Goal: Information Seeking & Learning: Learn about a topic

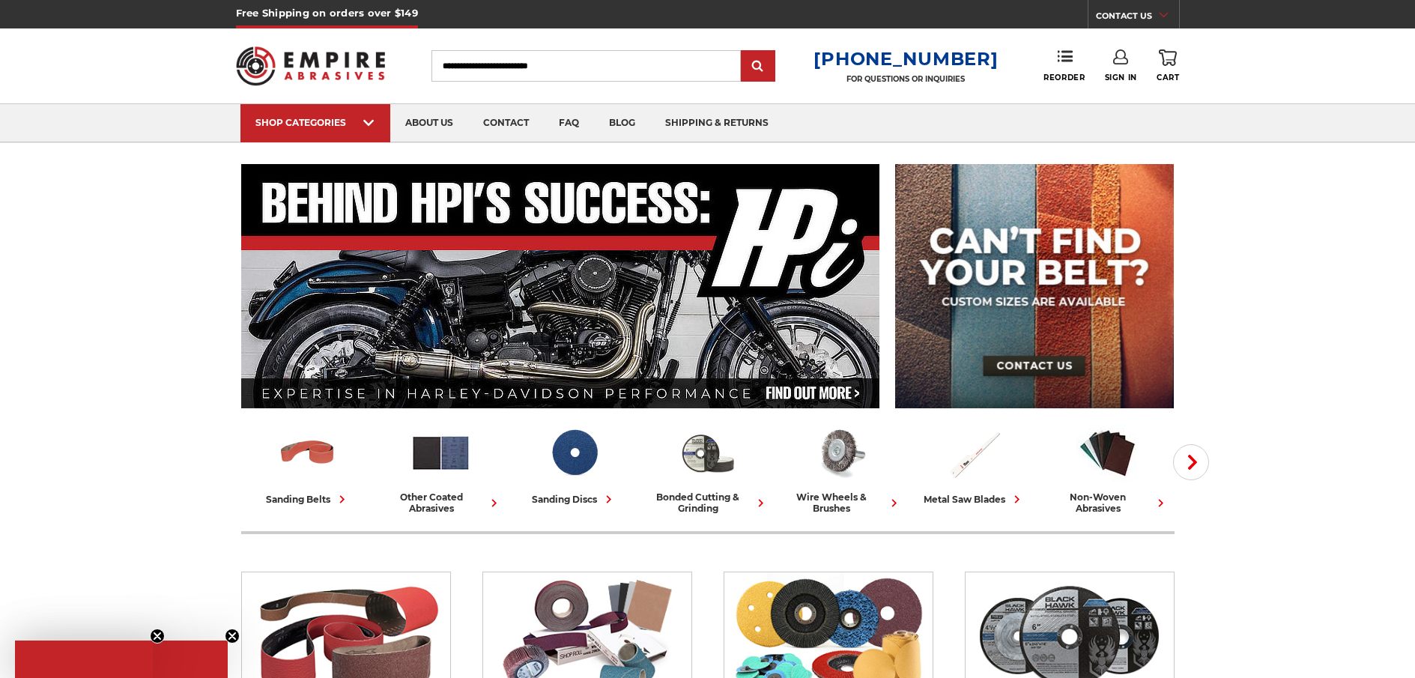
click at [531, 58] on input "Search" at bounding box center [585, 65] width 309 height 31
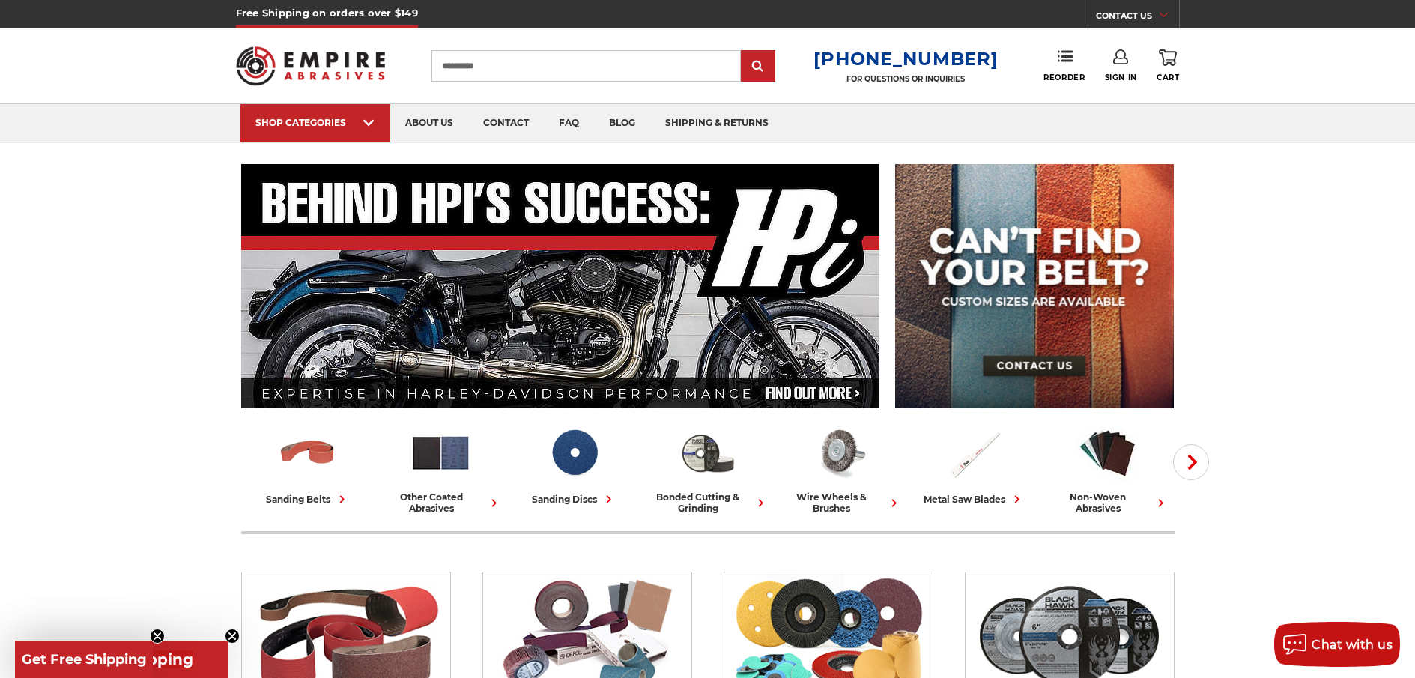
type input "**********"
click at [743, 52] on input "submit" at bounding box center [758, 67] width 30 height 30
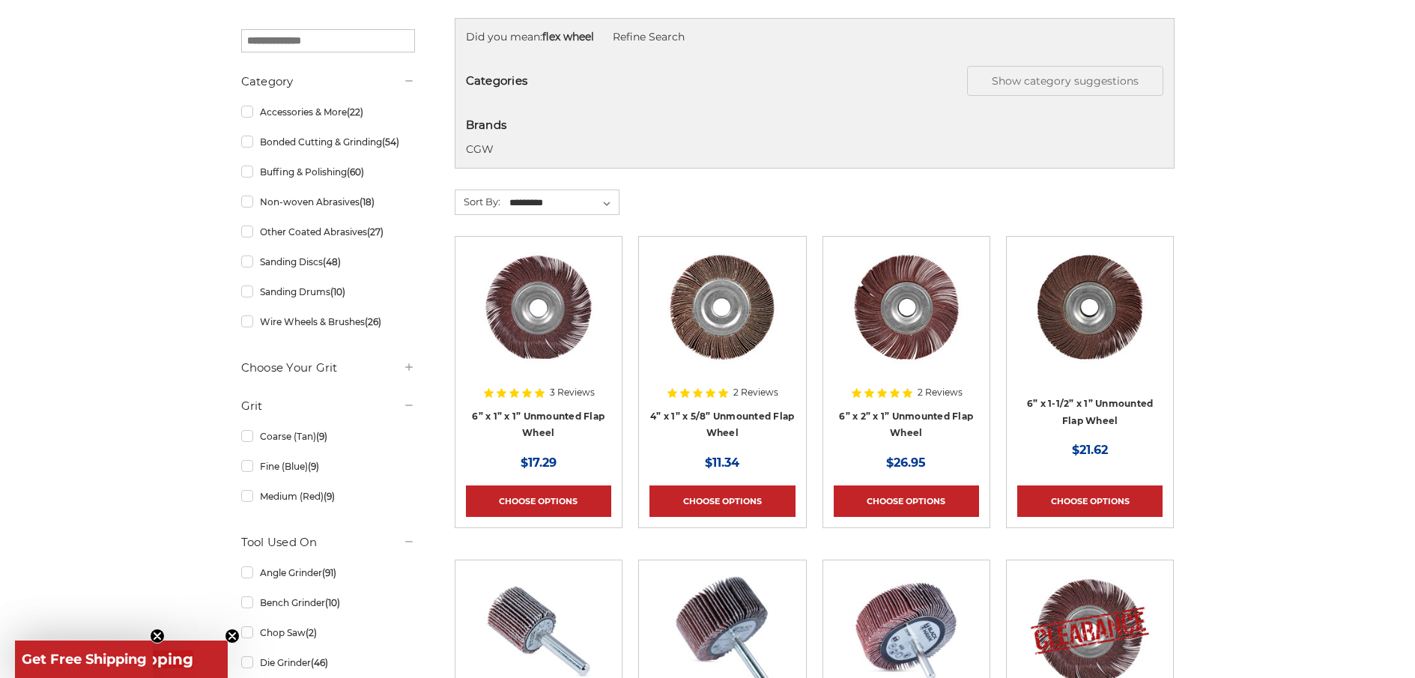
scroll to position [428, 0]
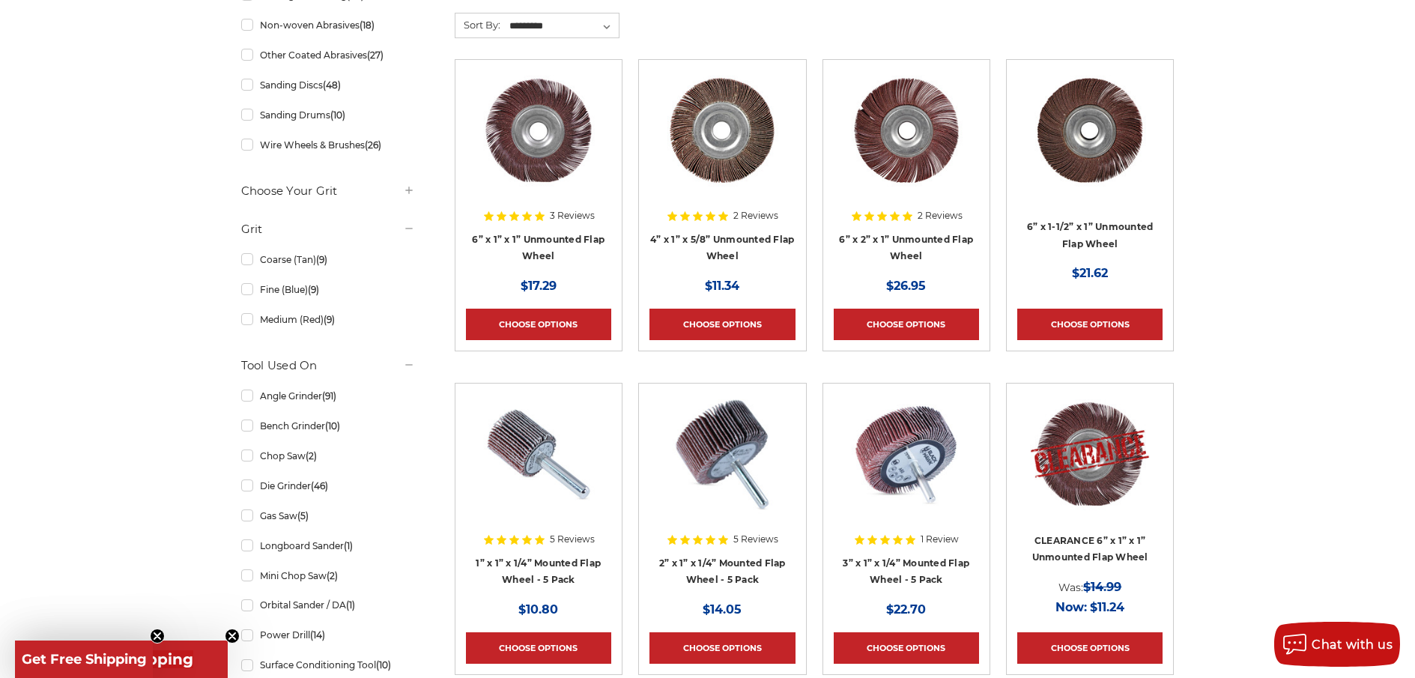
click at [536, 458] on img at bounding box center [539, 454] width 120 height 120
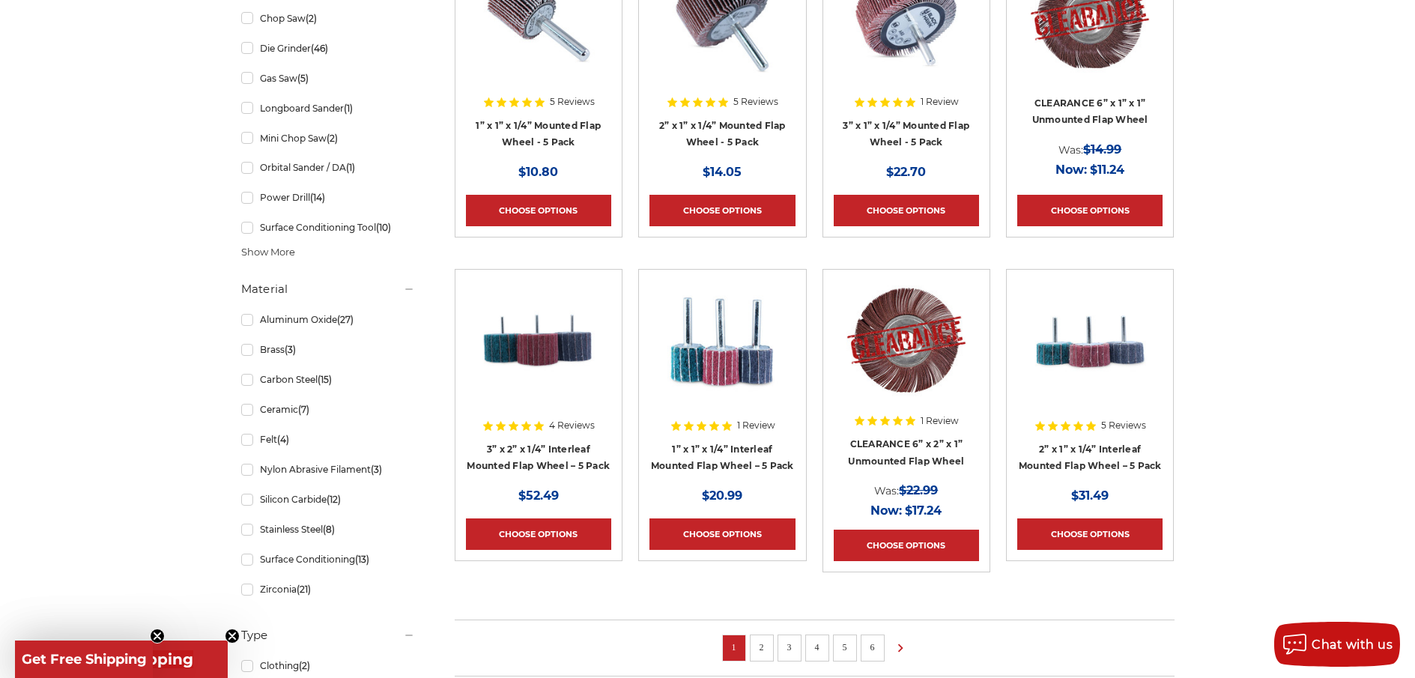
scroll to position [877, 0]
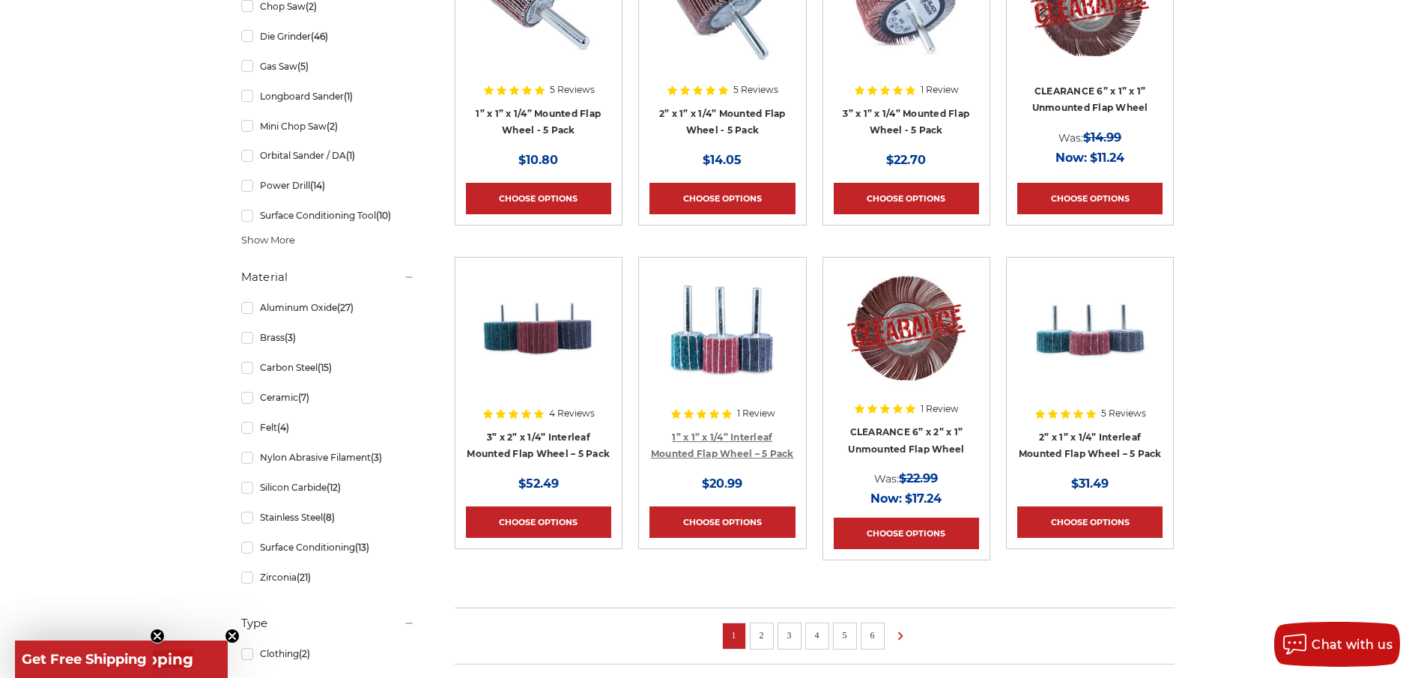
click at [697, 436] on link "1” x 1” x 1/4” Interleaf Mounted Flap Wheel – 5 Pack" at bounding box center [722, 445] width 143 height 28
